Goal: Task Accomplishment & Management: Use online tool/utility

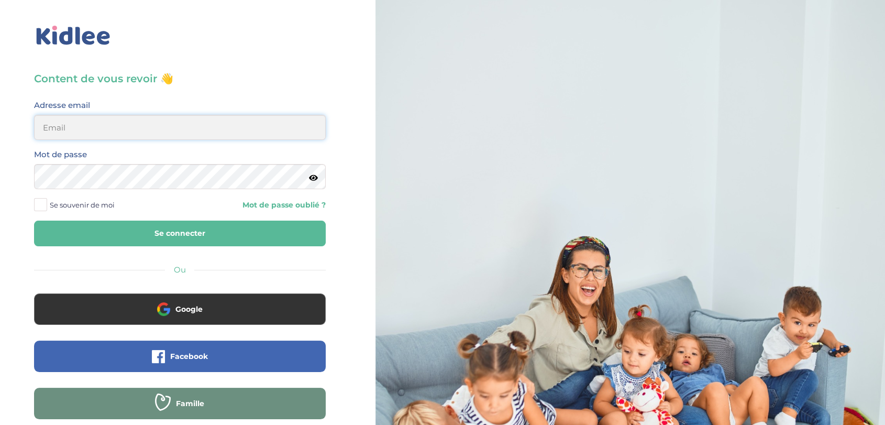
type input "admin2@kidlee.fr"
click at [148, 233] on button "Se connecter" at bounding box center [180, 233] width 292 height 26
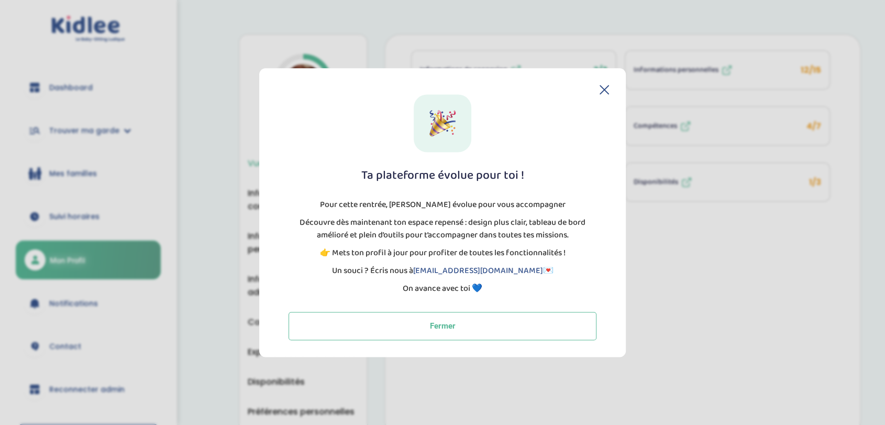
click at [606, 90] on icon at bounding box center [604, 89] width 9 height 9
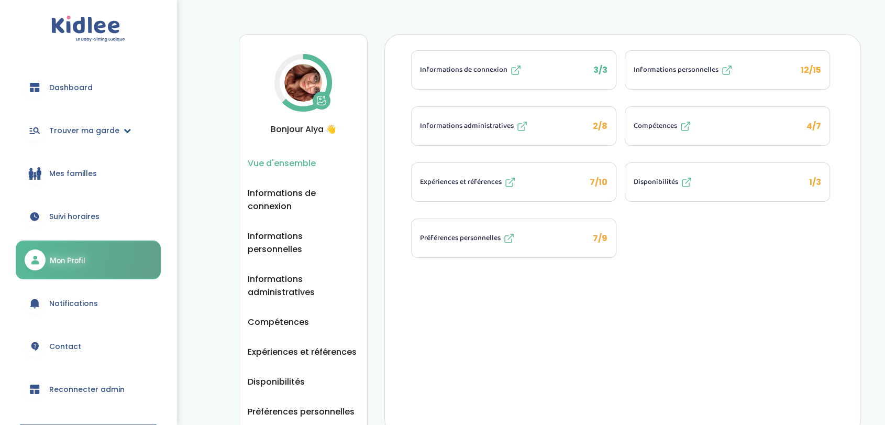
click at [84, 132] on span "Trouver ma garde" at bounding box center [84, 130] width 70 height 11
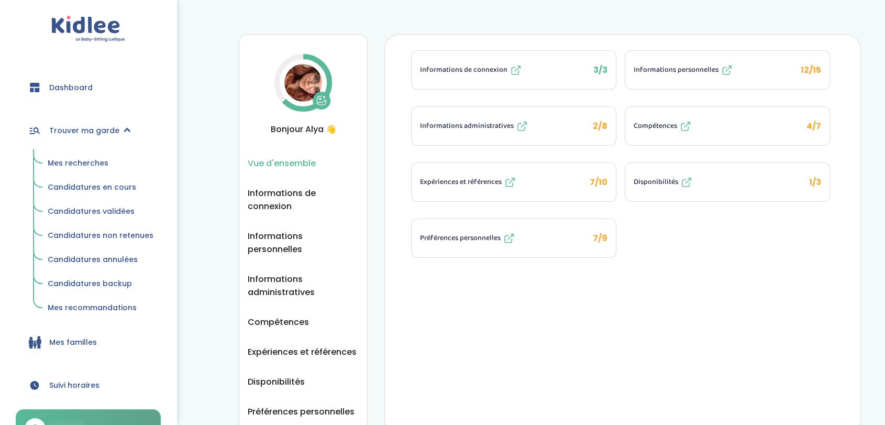
click at [88, 160] on span "Mes recherches" at bounding box center [78, 163] width 61 height 10
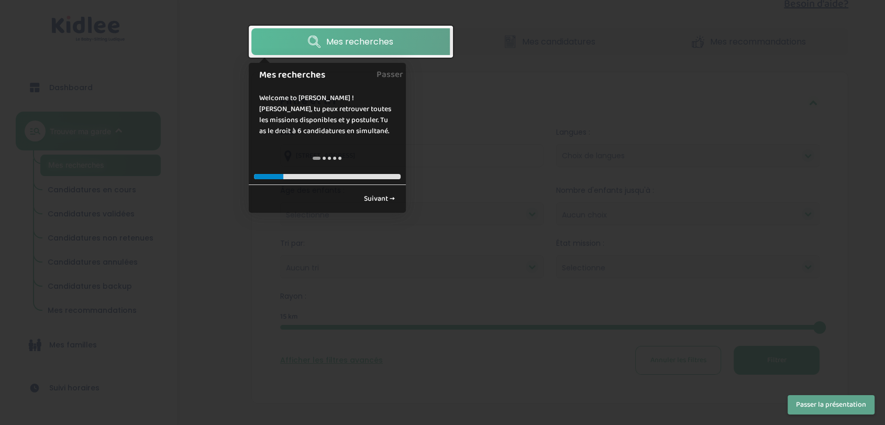
scroll to position [28, 0]
click at [211, 129] on div at bounding box center [442, 212] width 885 height 425
click at [374, 197] on link "Suivant →" at bounding box center [379, 198] width 42 height 17
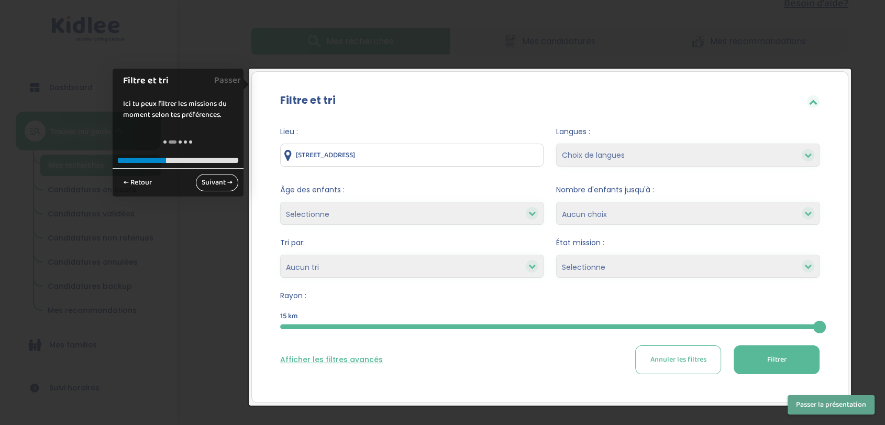
scroll to position [68, 0]
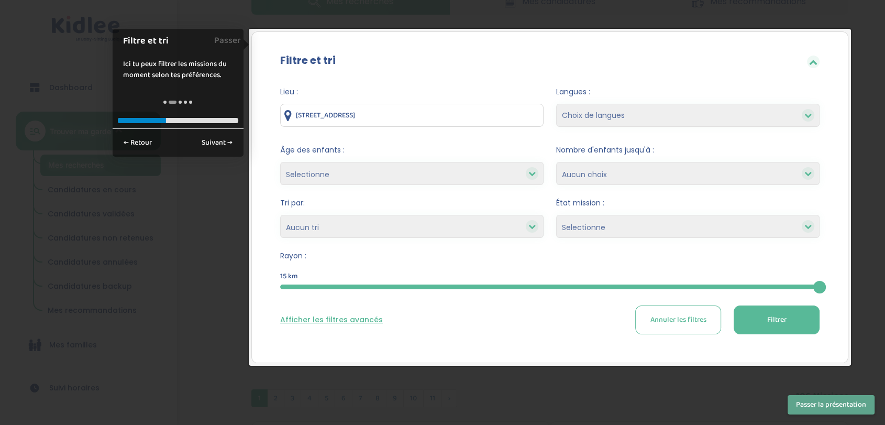
click at [820, 409] on button "Passer la présentation" at bounding box center [831, 404] width 87 height 19
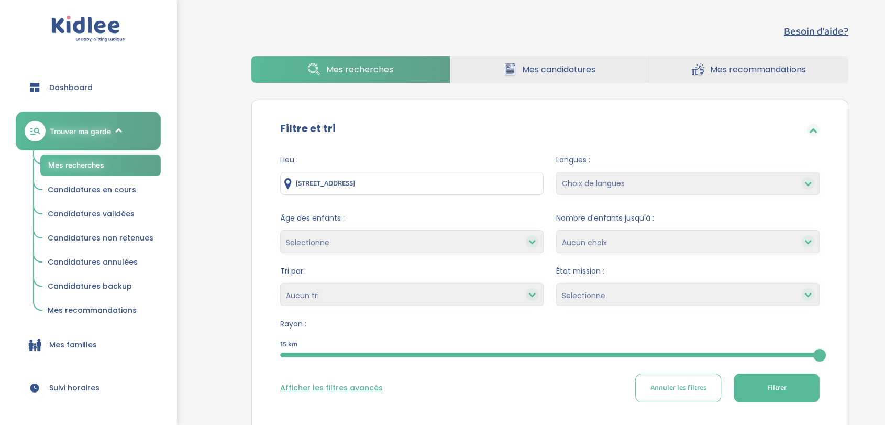
scroll to position [52, 0]
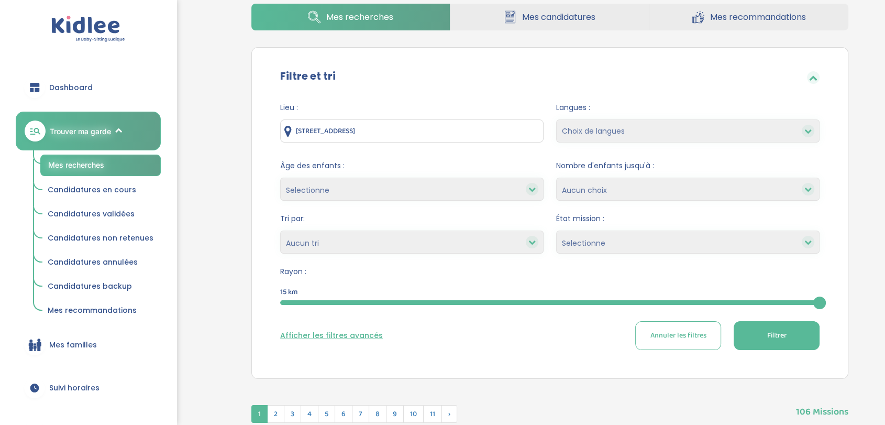
click at [624, 244] on select "Selectionne Nouvelle Mission Peu de candidat.e.s Déjà plusieurs candidat.e.s Pr…" at bounding box center [687, 241] width 263 height 23
click at [818, 224] on div "État mission : Selectionne Nouvelle Mission Peu de candidat.e.s Déjà plusieurs …" at bounding box center [687, 233] width 263 height 40
click at [734, 243] on select "Selectionne Nouvelle Mission Peu de candidat.e.s Déjà plusieurs candidat.e.s Pr…" at bounding box center [687, 241] width 263 height 23
